Goal: Navigation & Orientation: Find specific page/section

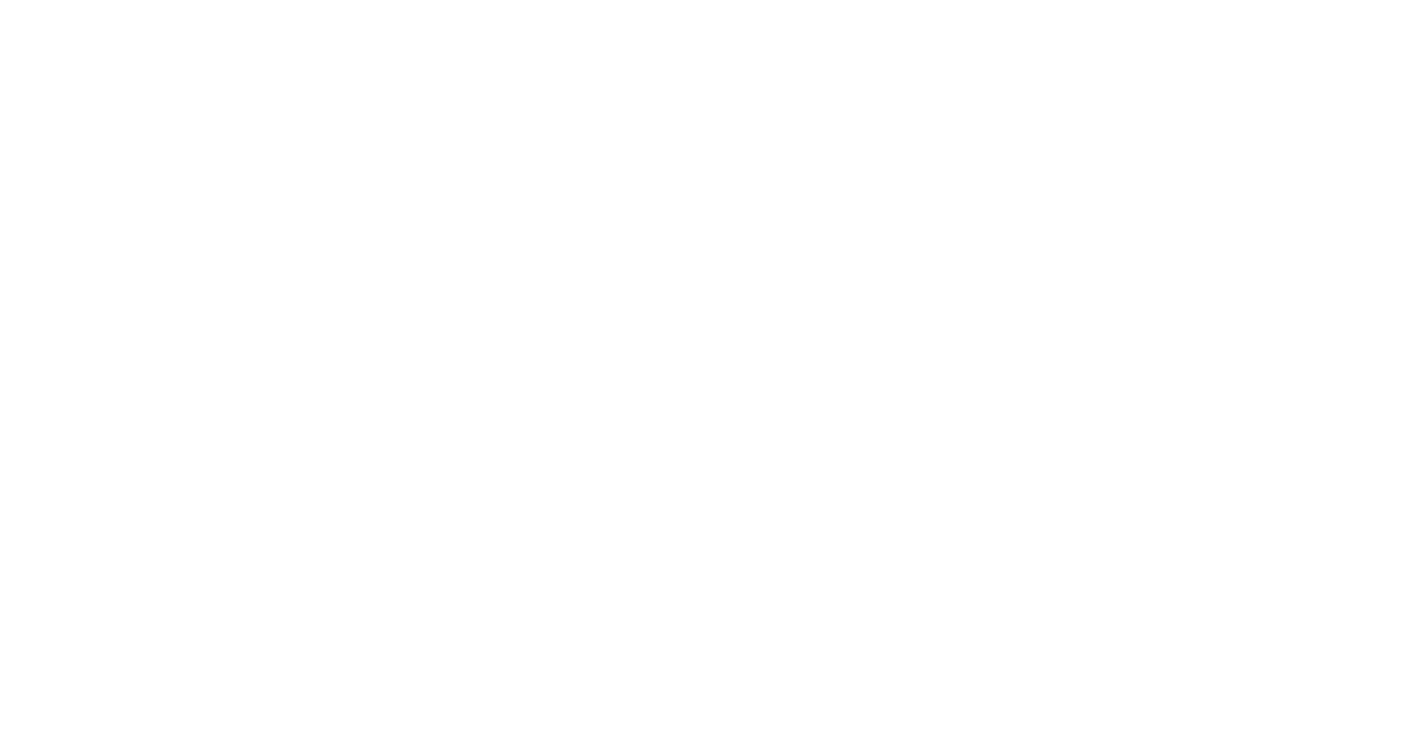
select select "*"
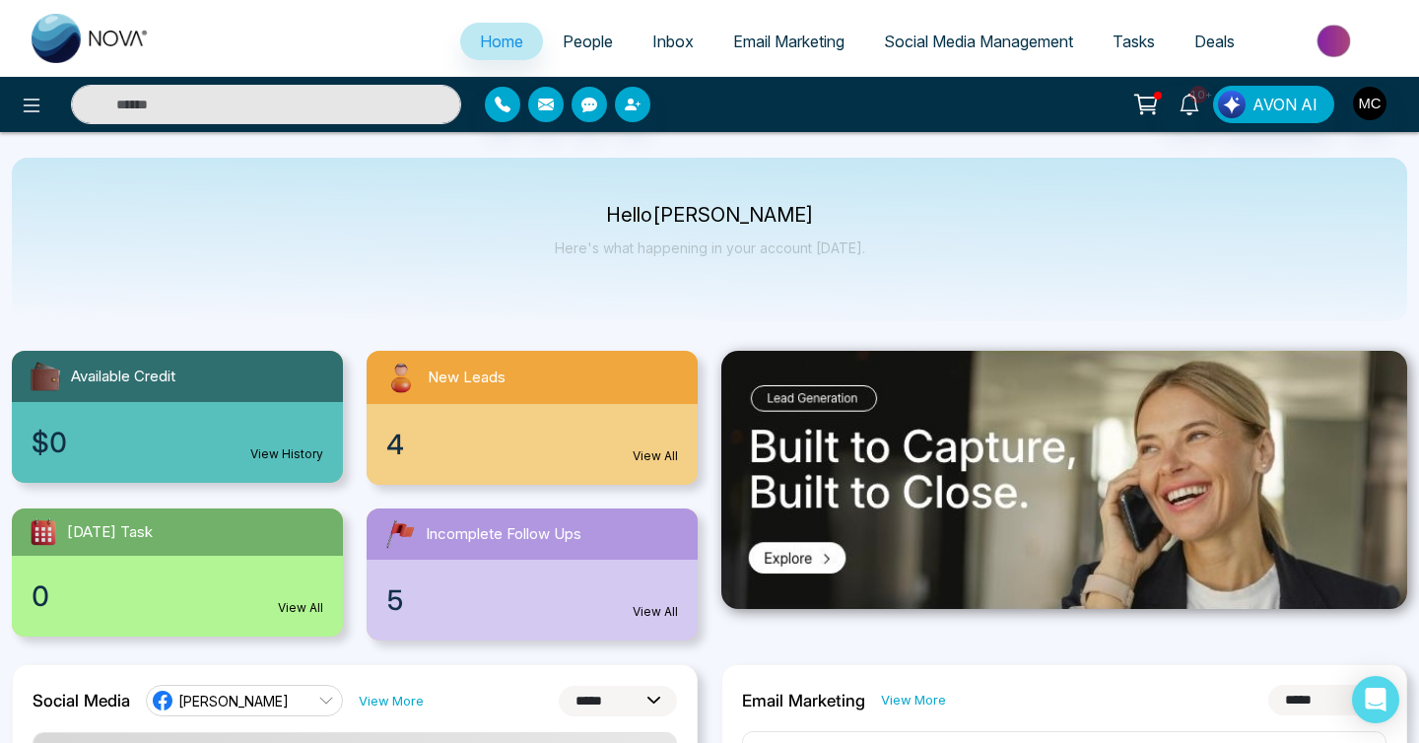
click at [597, 45] on span "People" at bounding box center [588, 42] width 50 height 20
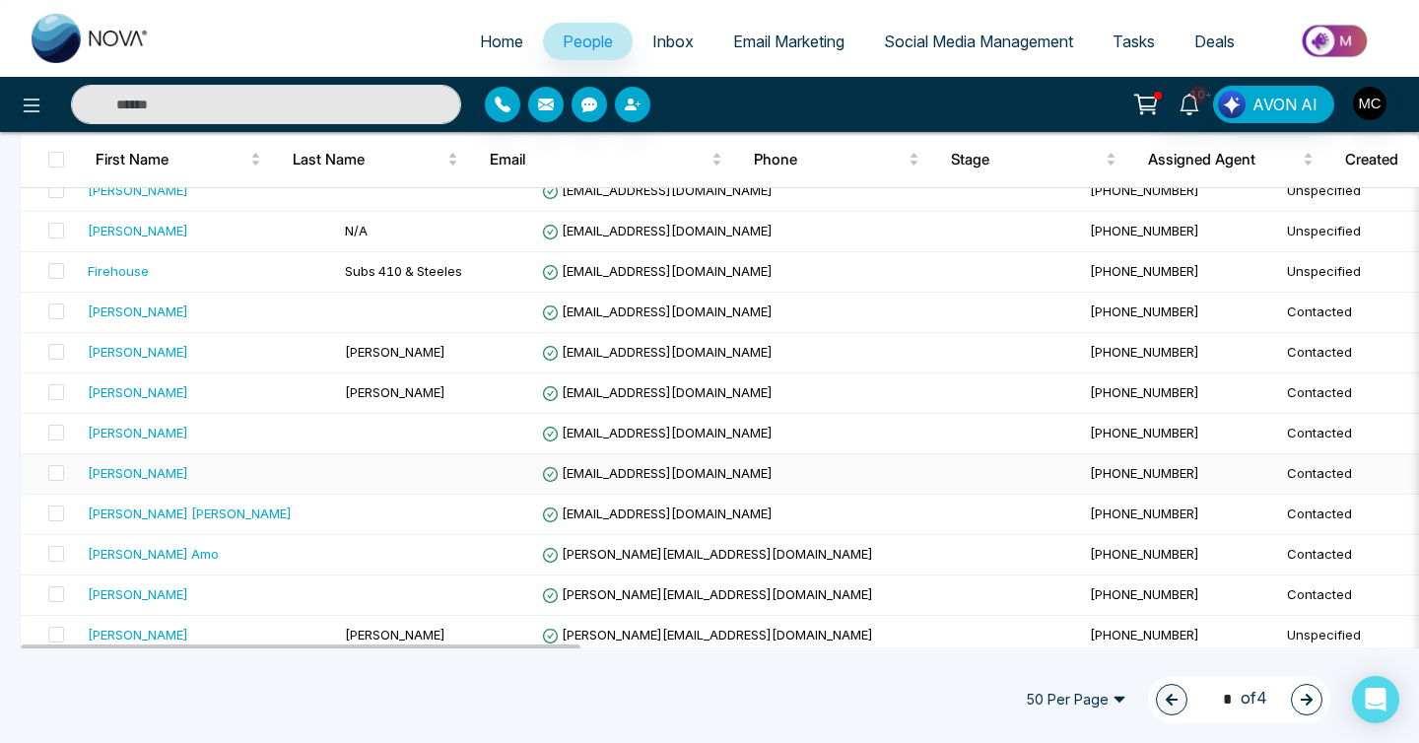
scroll to position [468, 0]
click at [359, 436] on td at bounding box center [435, 435] width 197 height 40
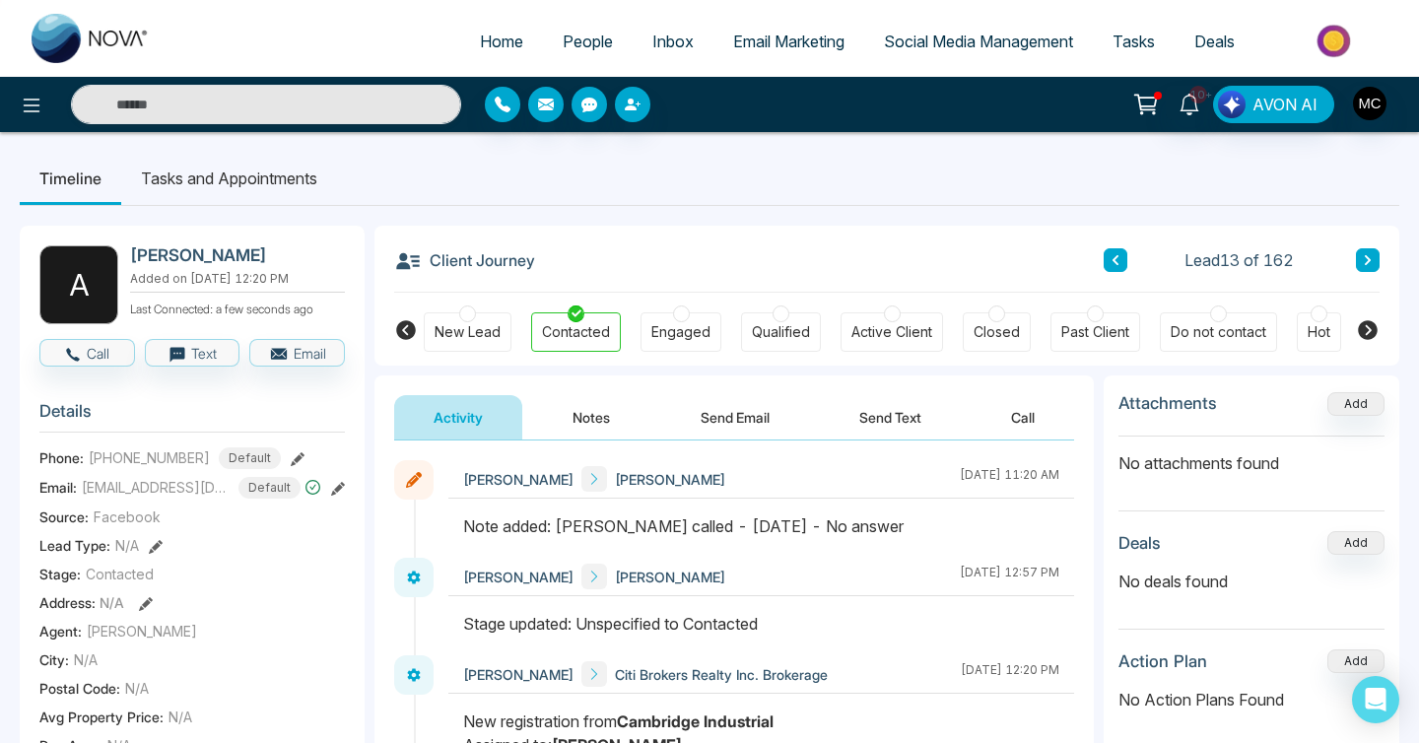
click at [1358, 264] on button at bounding box center [1368, 260] width 24 height 24
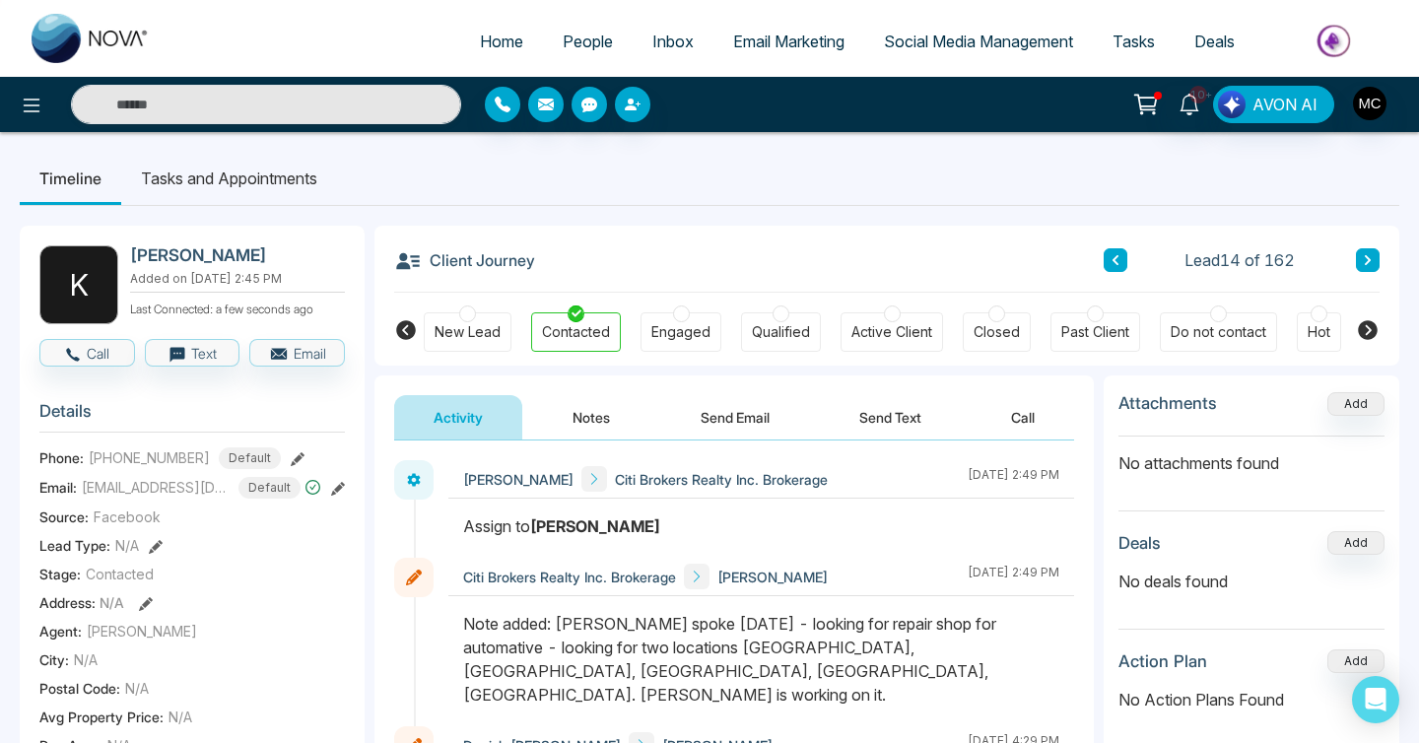
click at [1372, 253] on button at bounding box center [1368, 260] width 24 height 24
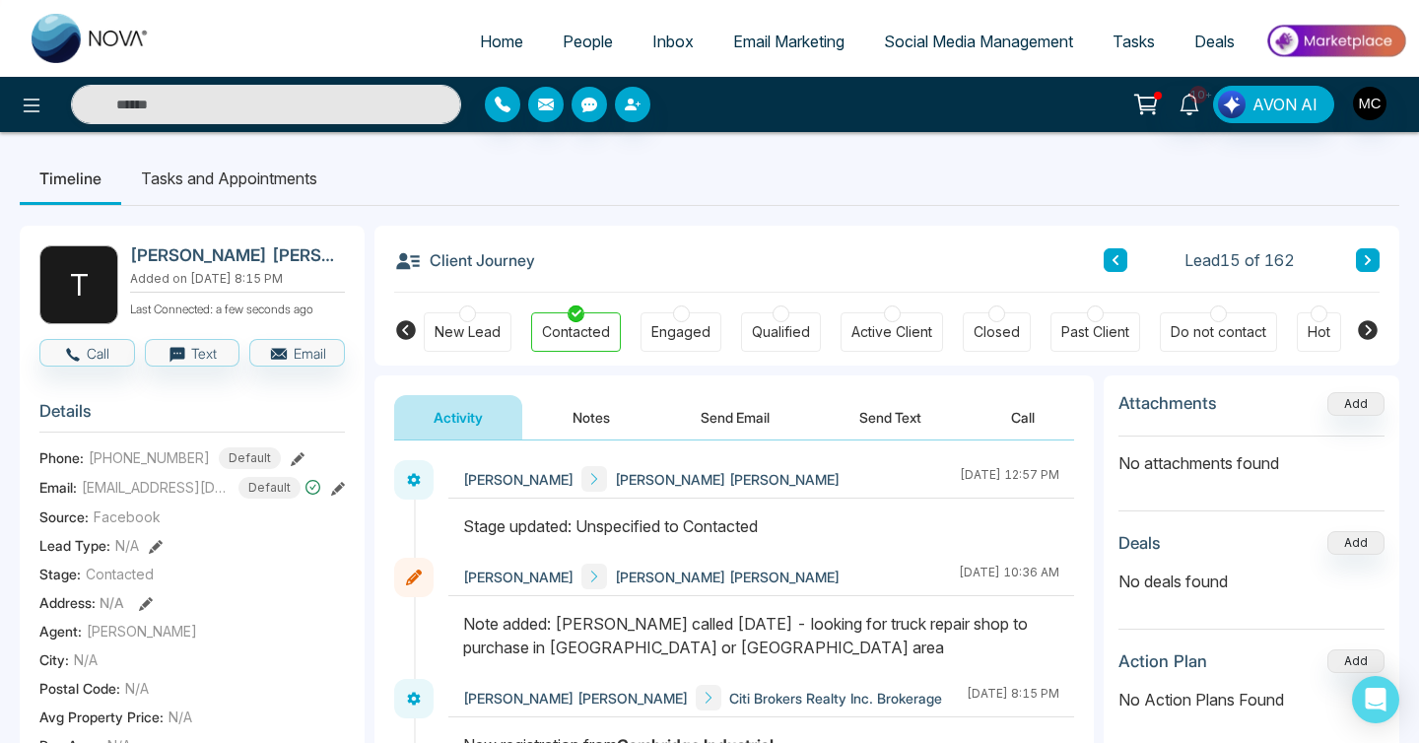
click at [1372, 253] on button at bounding box center [1368, 260] width 24 height 24
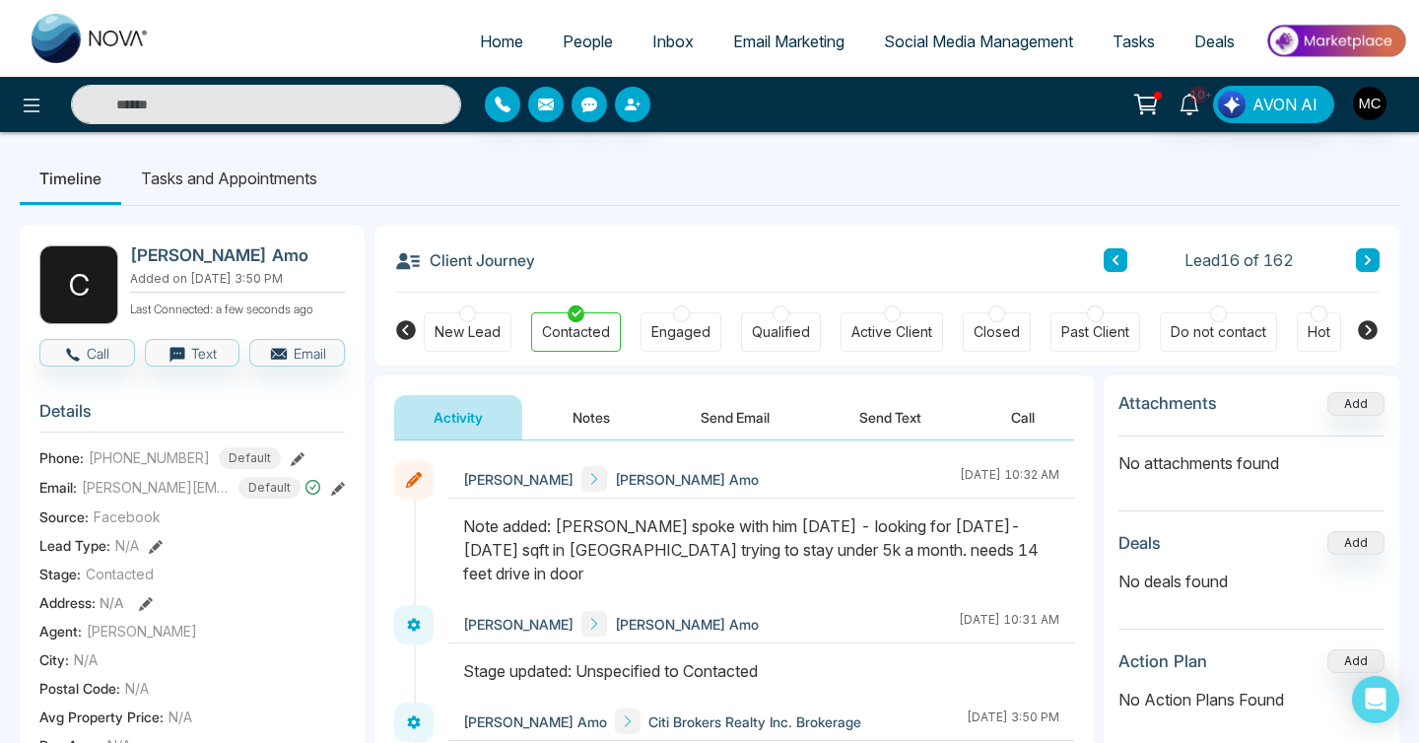
click at [1372, 253] on button at bounding box center [1368, 260] width 24 height 24
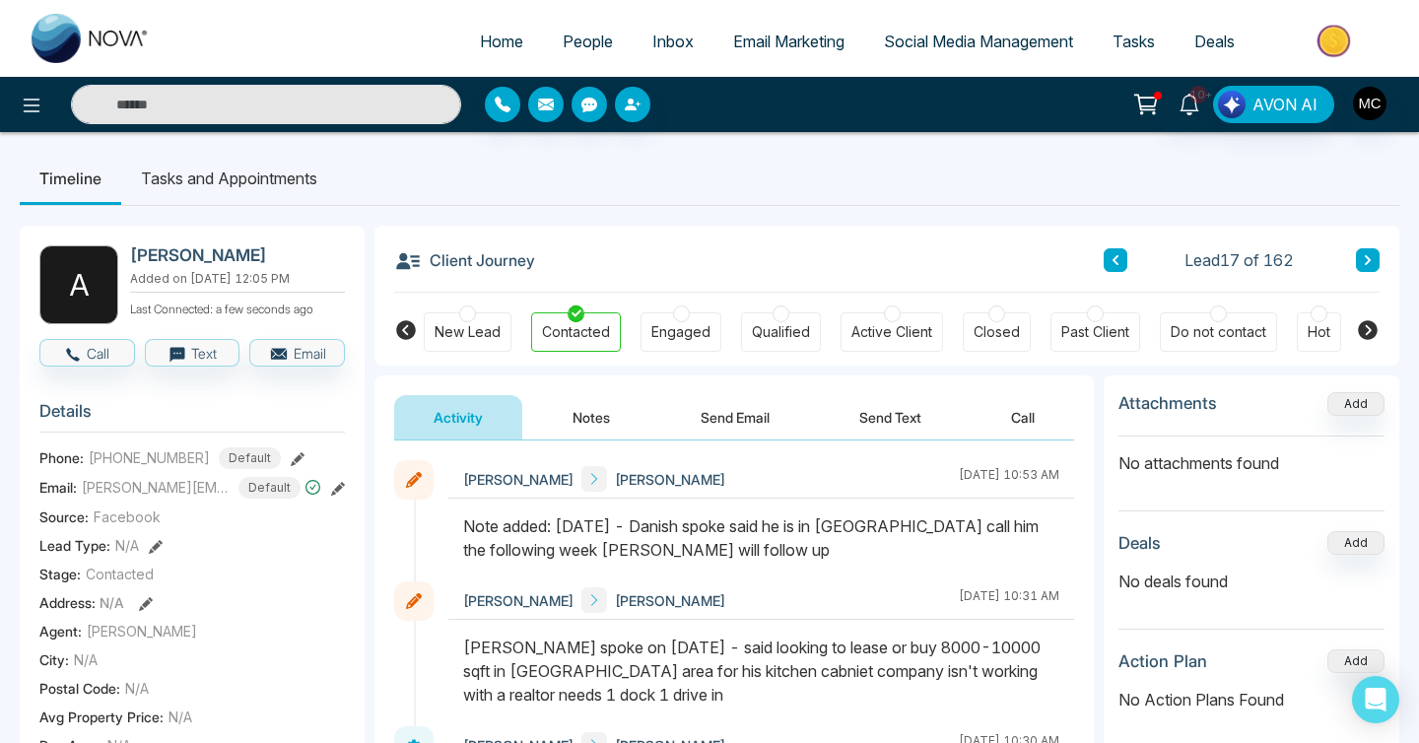
click at [1372, 253] on button at bounding box center [1368, 260] width 24 height 24
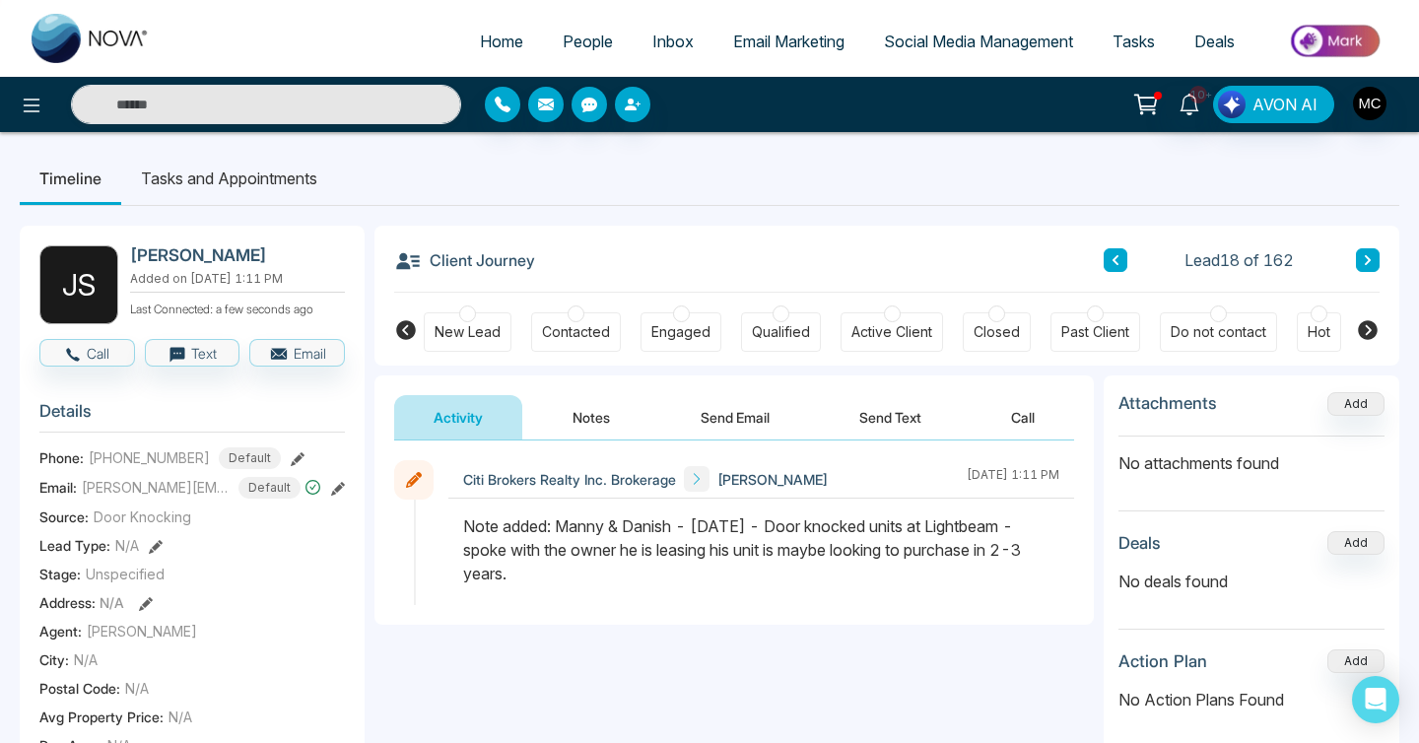
click at [1115, 258] on icon at bounding box center [1115, 260] width 6 height 10
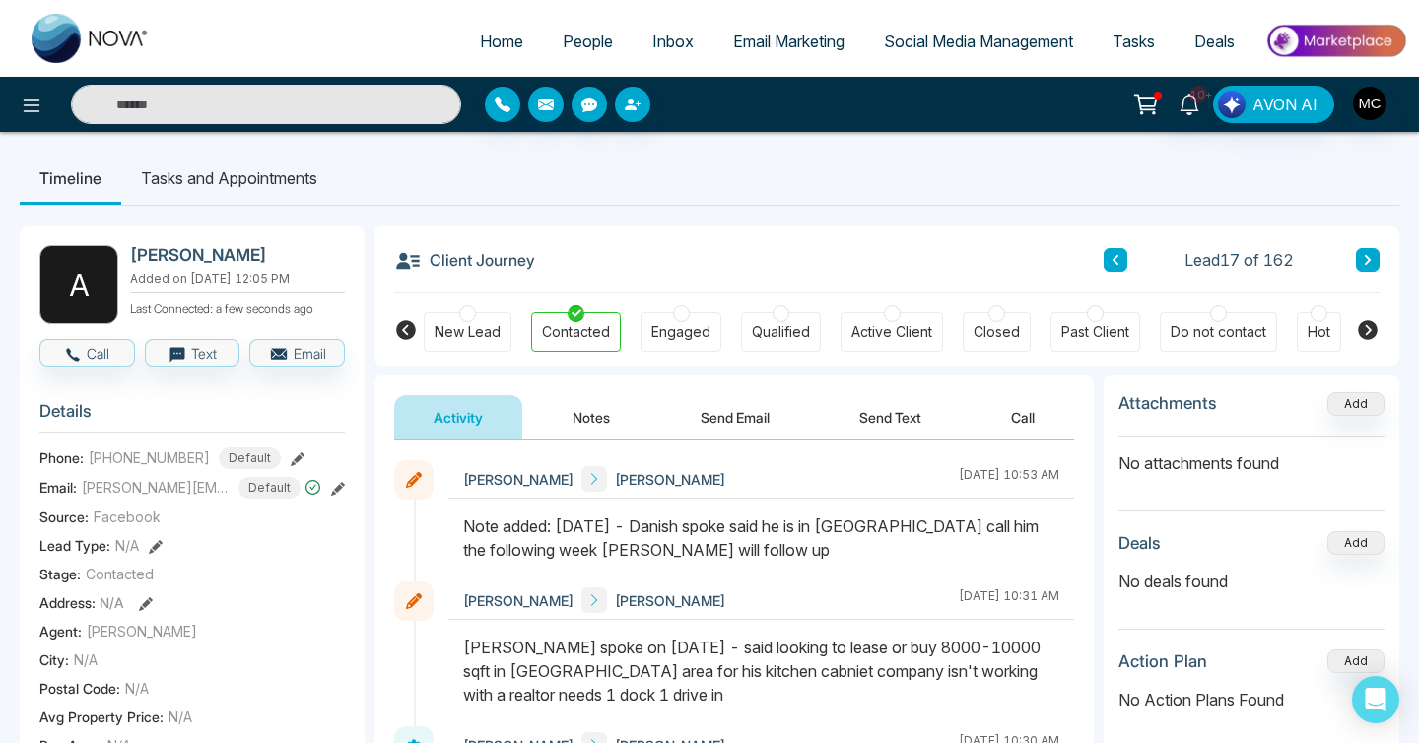
click at [1360, 263] on button at bounding box center [1368, 260] width 24 height 24
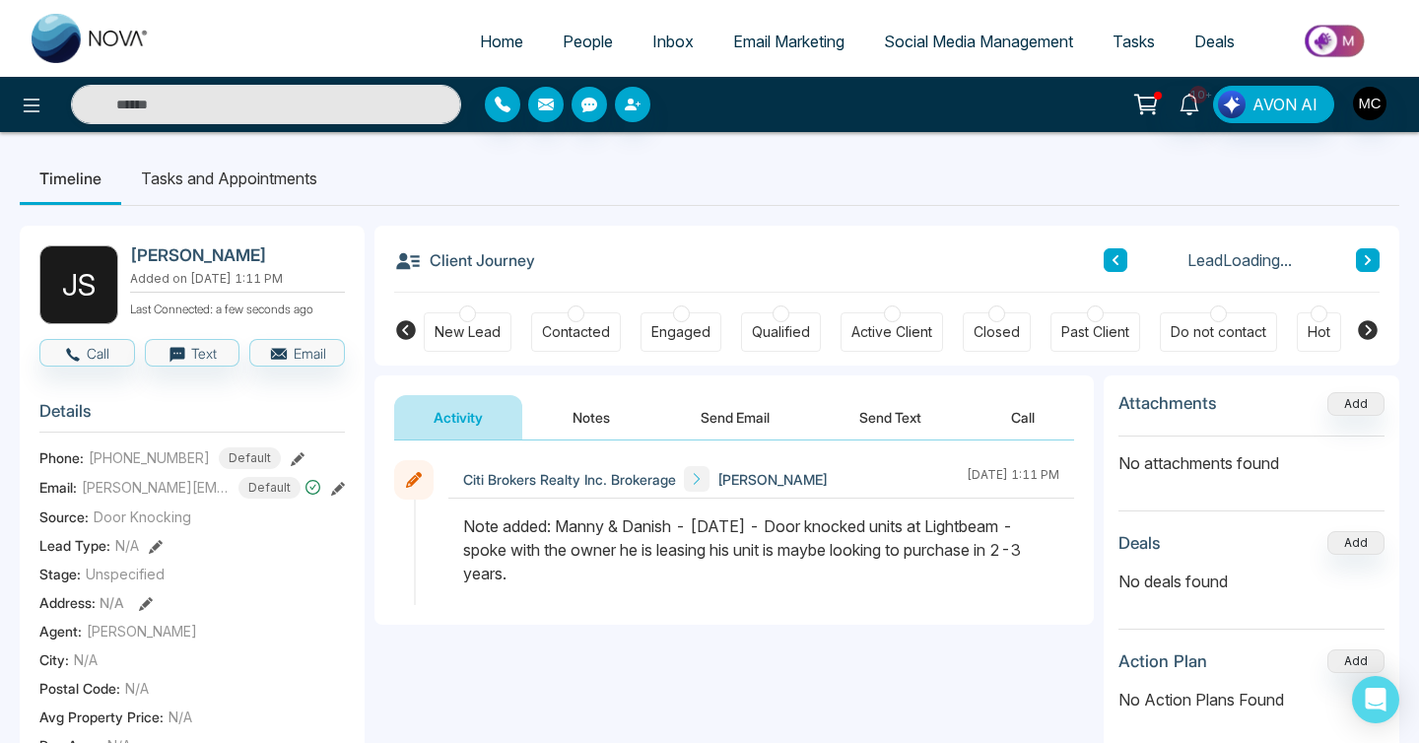
click at [1360, 263] on button at bounding box center [1368, 260] width 24 height 24
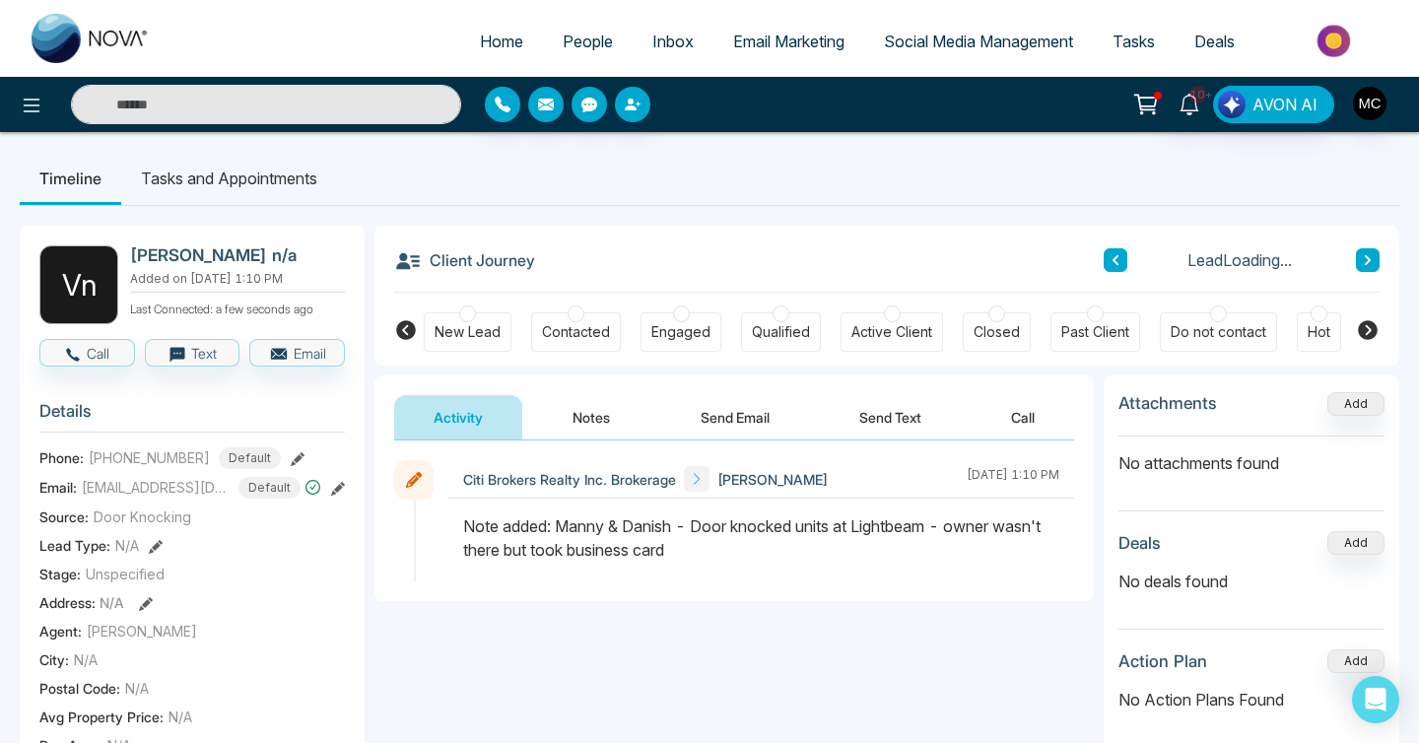
click at [1360, 263] on button at bounding box center [1368, 260] width 24 height 24
click at [1358, 263] on button at bounding box center [1368, 260] width 24 height 24
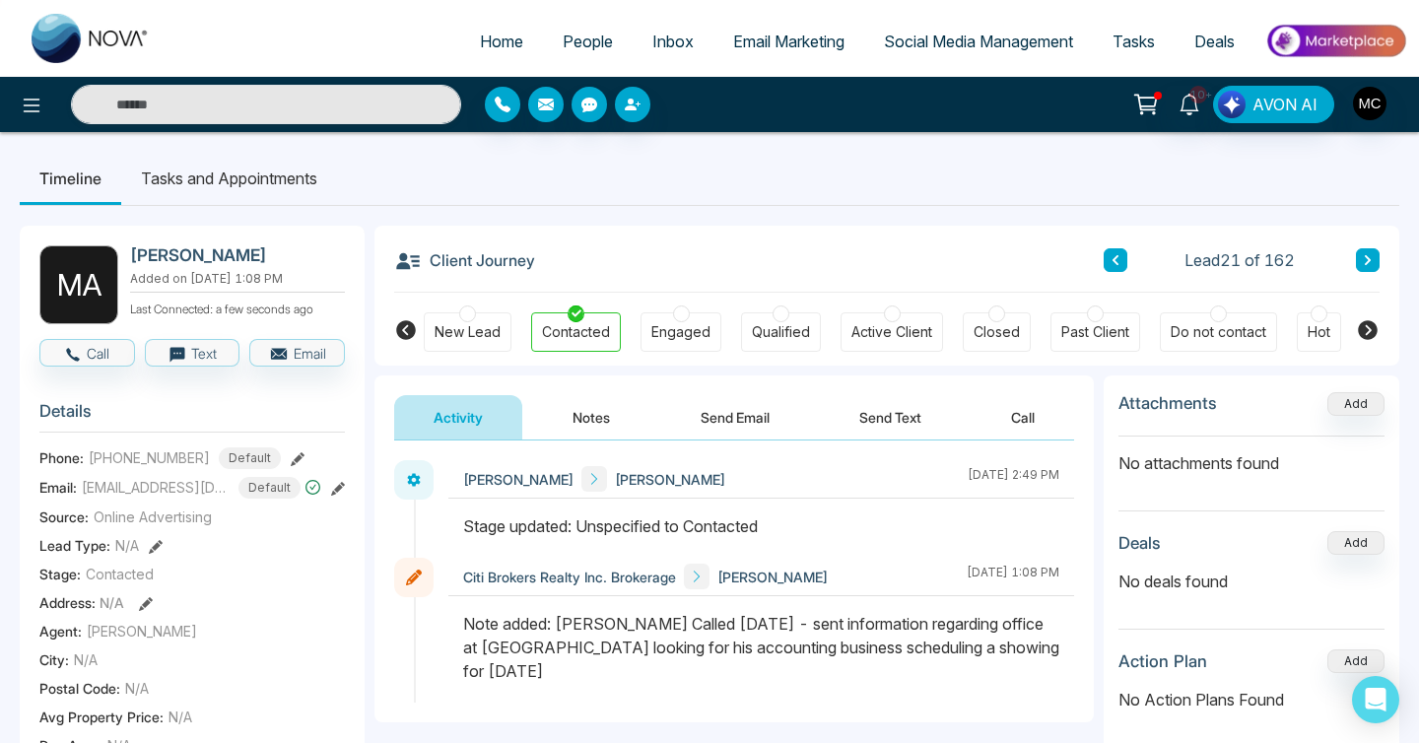
click at [1366, 276] on div "Client Journey Lead 21 of 162" at bounding box center [886, 259] width 985 height 67
click at [1369, 262] on icon at bounding box center [1367, 260] width 10 height 12
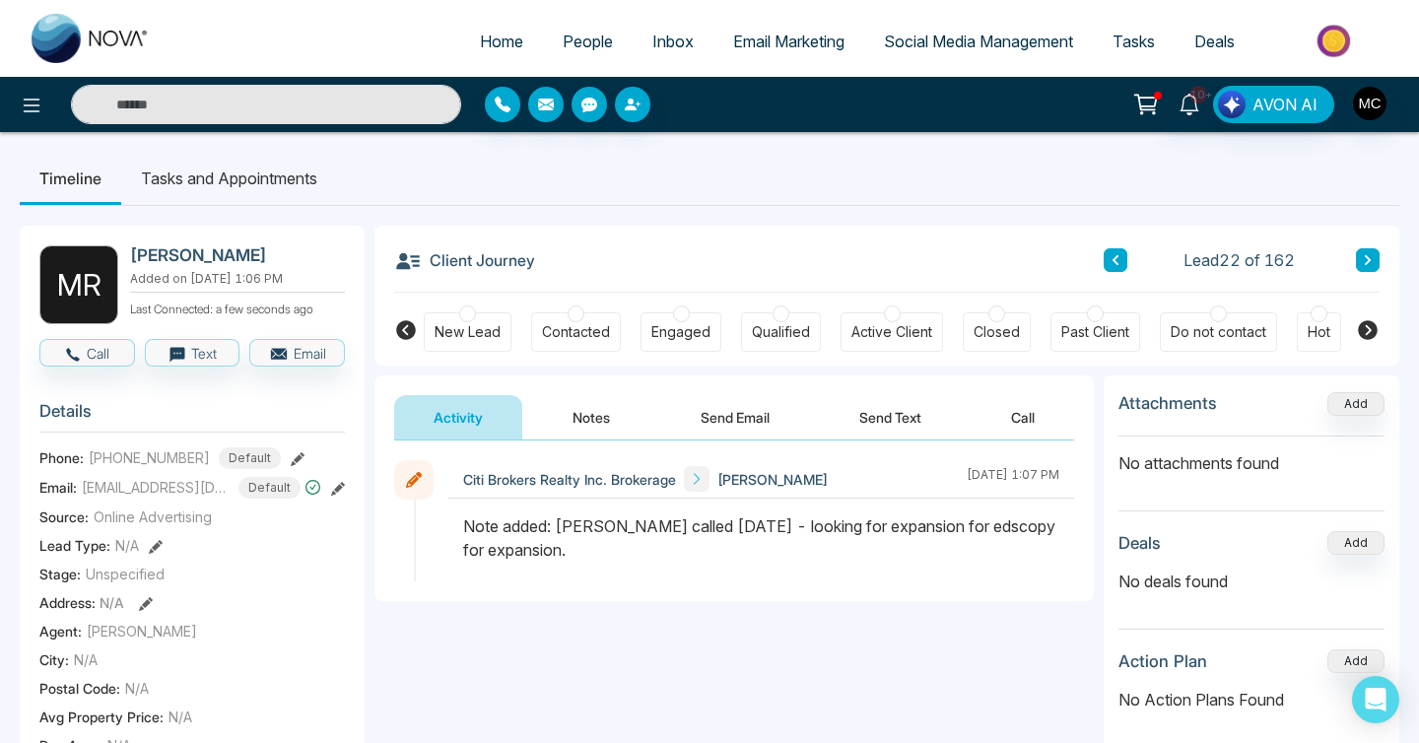
click at [1369, 262] on icon at bounding box center [1367, 260] width 10 height 12
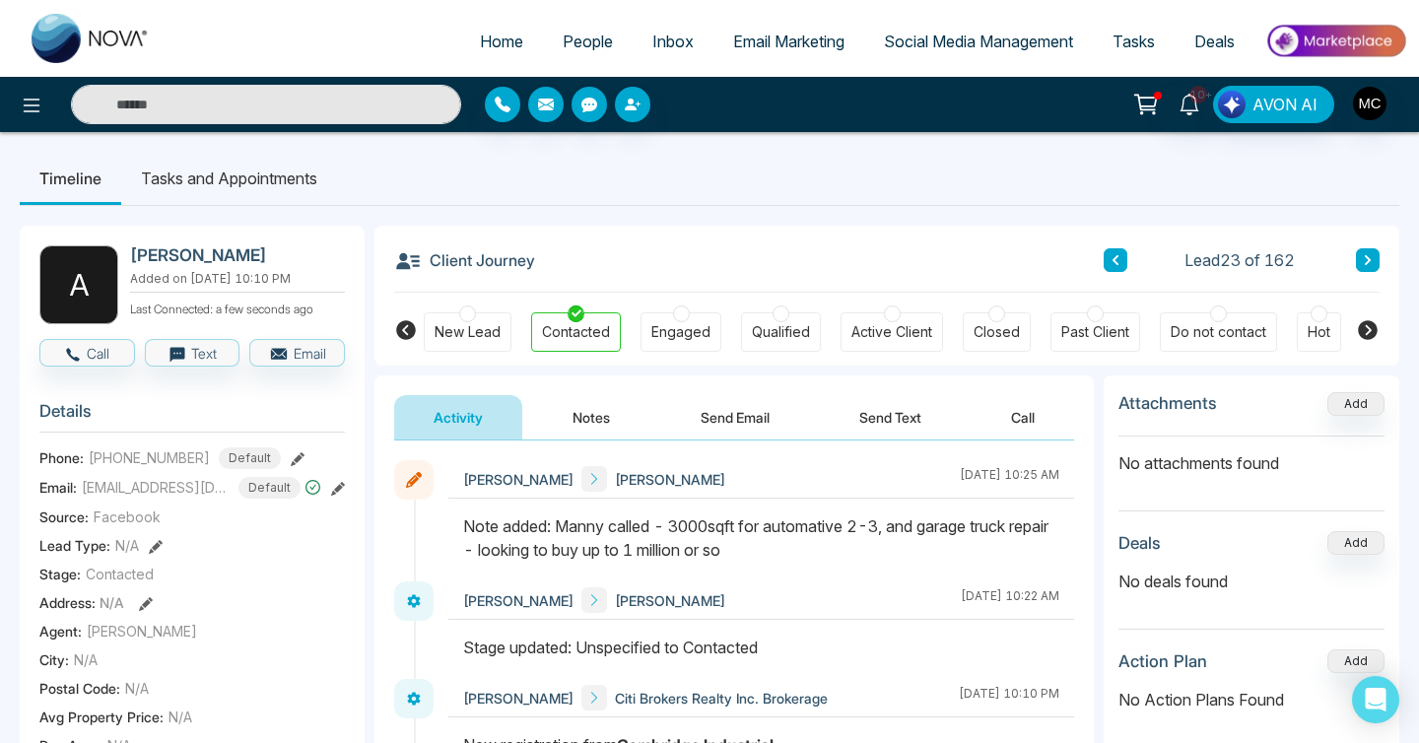
click at [1369, 262] on icon at bounding box center [1367, 260] width 10 height 12
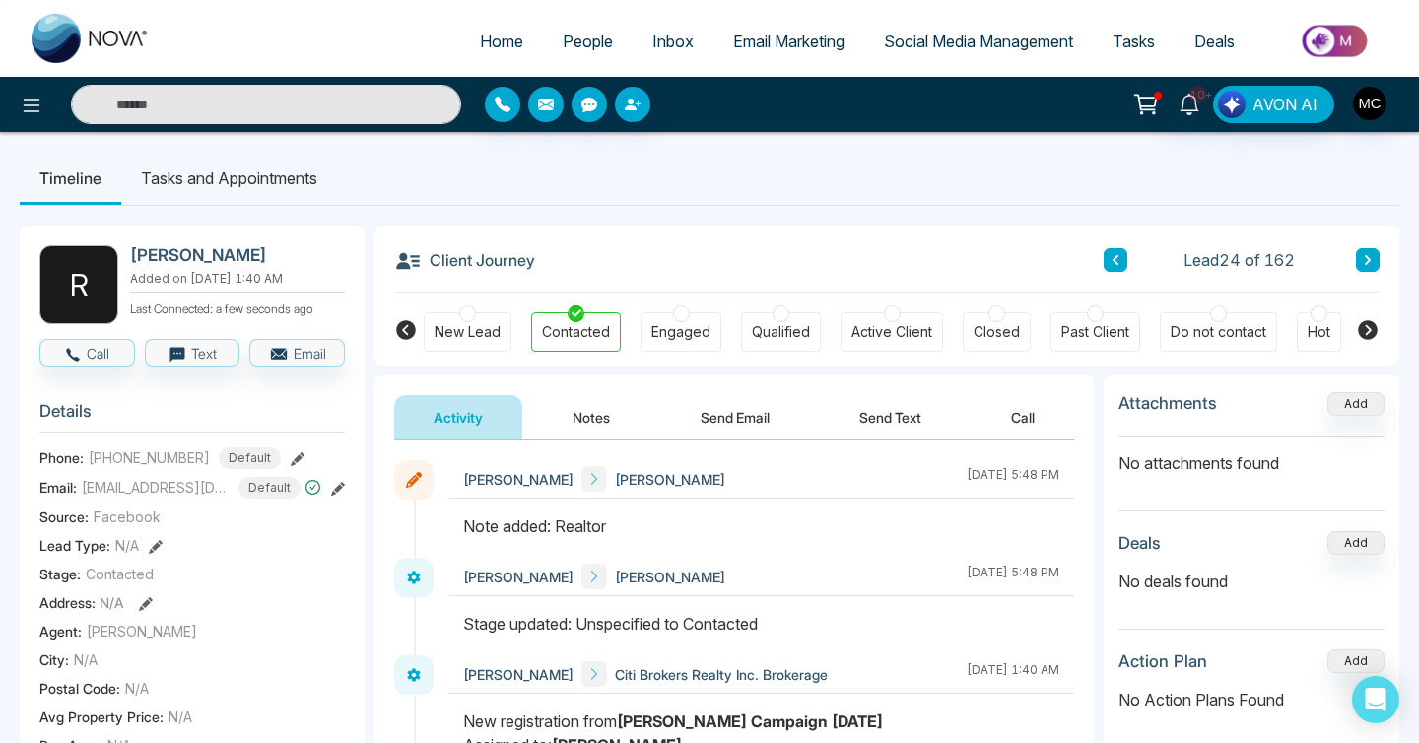
click at [1369, 262] on icon at bounding box center [1367, 260] width 10 height 12
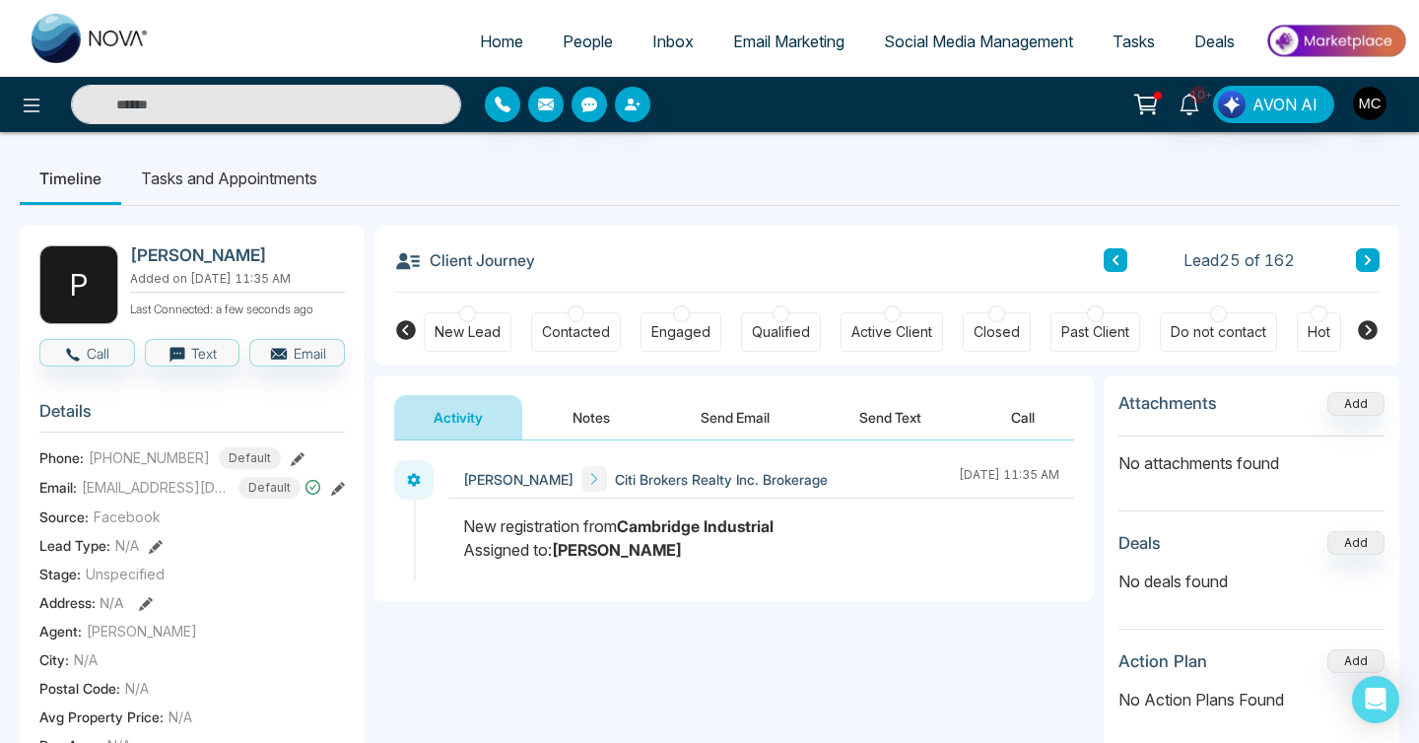
click at [1369, 262] on icon at bounding box center [1367, 260] width 10 height 12
